Goal: Task Accomplishment & Management: Complete application form

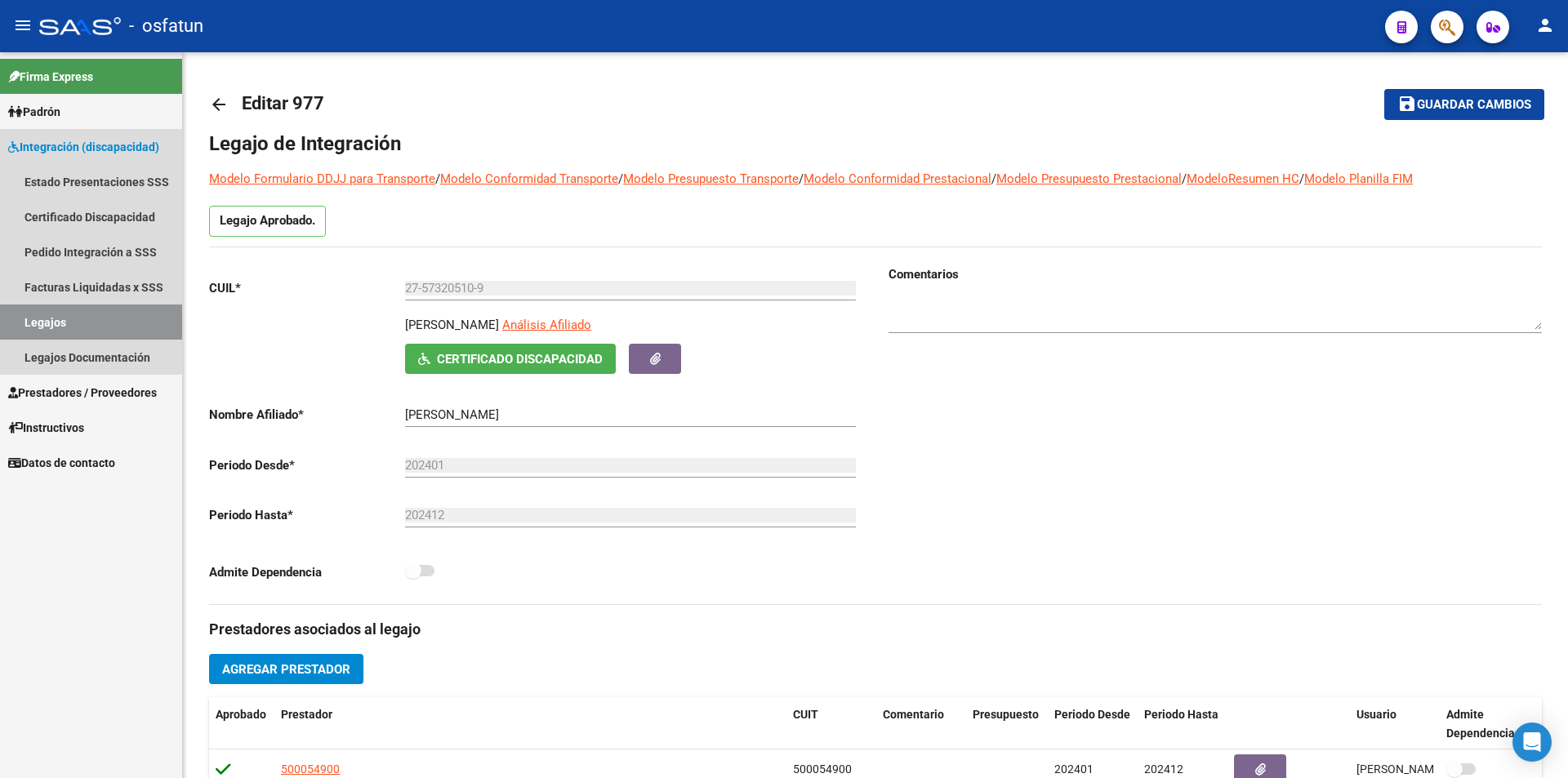
click at [123, 323] on link "Legajos" at bounding box center [91, 322] width 182 height 35
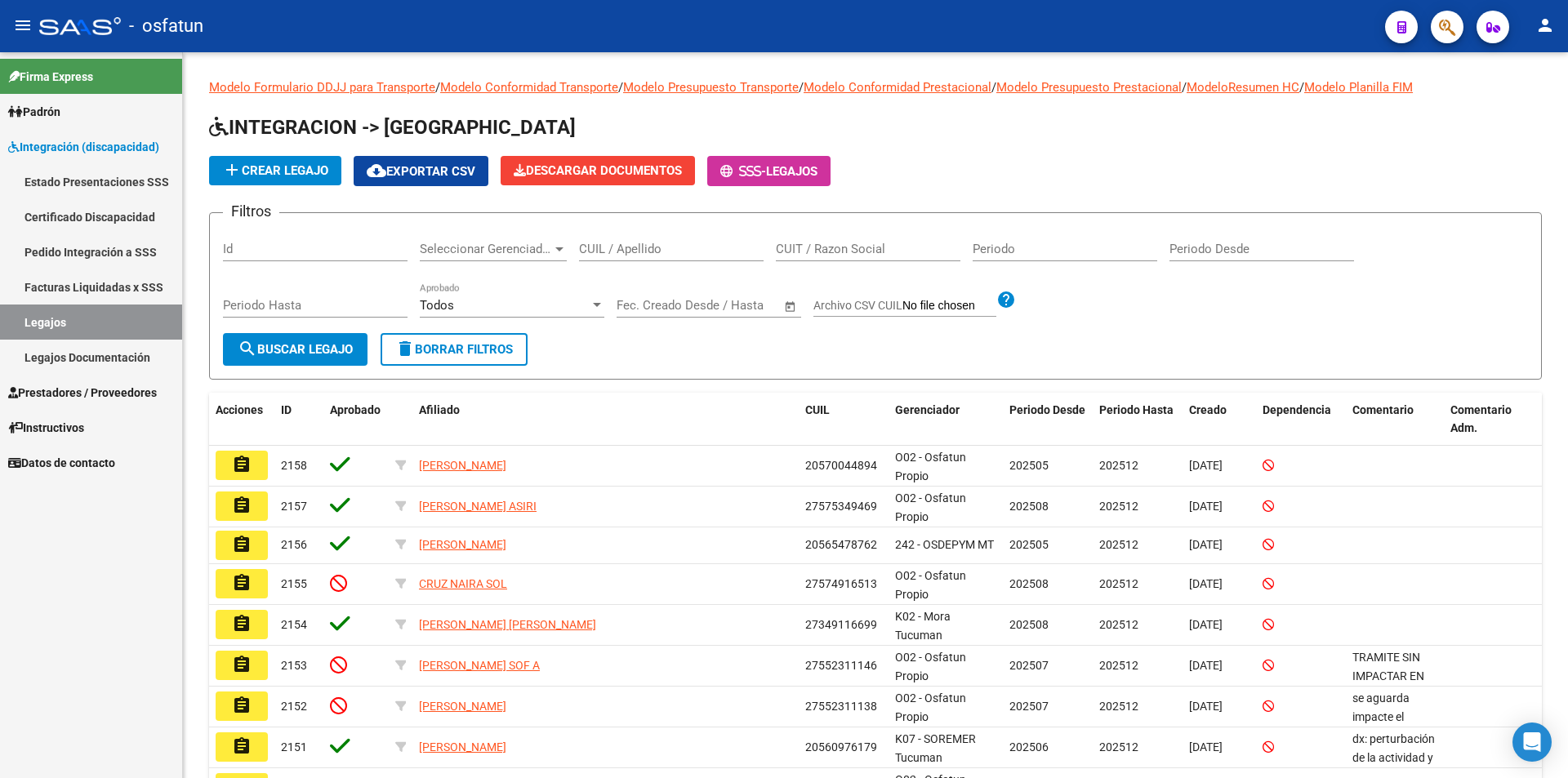
click at [62, 322] on link "Legajos" at bounding box center [91, 322] width 182 height 35
click at [279, 167] on span "add Crear Legajo" at bounding box center [275, 170] width 106 height 15
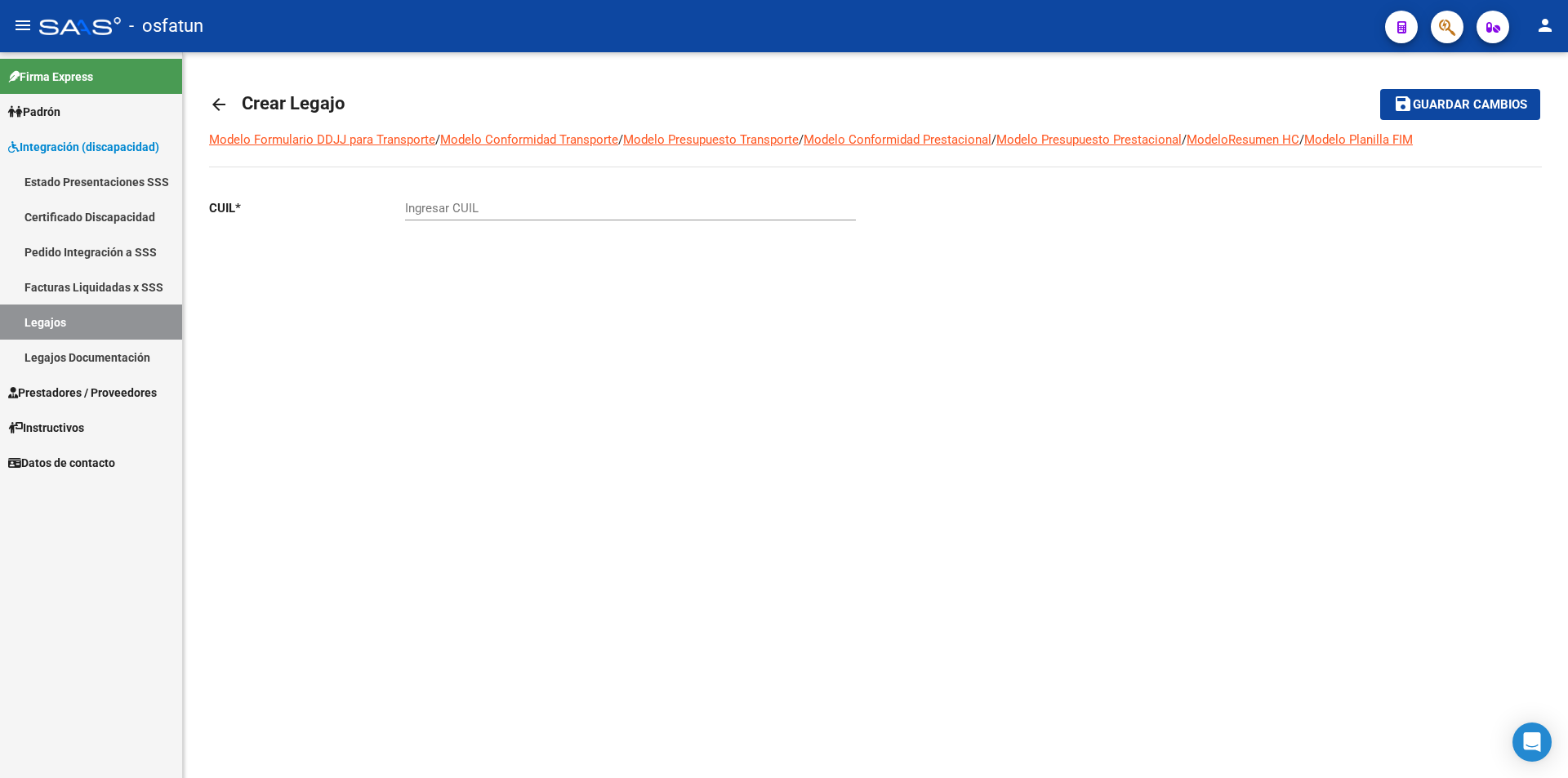
click at [481, 211] on input "Ingresar CUIL" at bounding box center [630, 209] width 451 height 15
